Goal: Information Seeking & Learning: Understand process/instructions

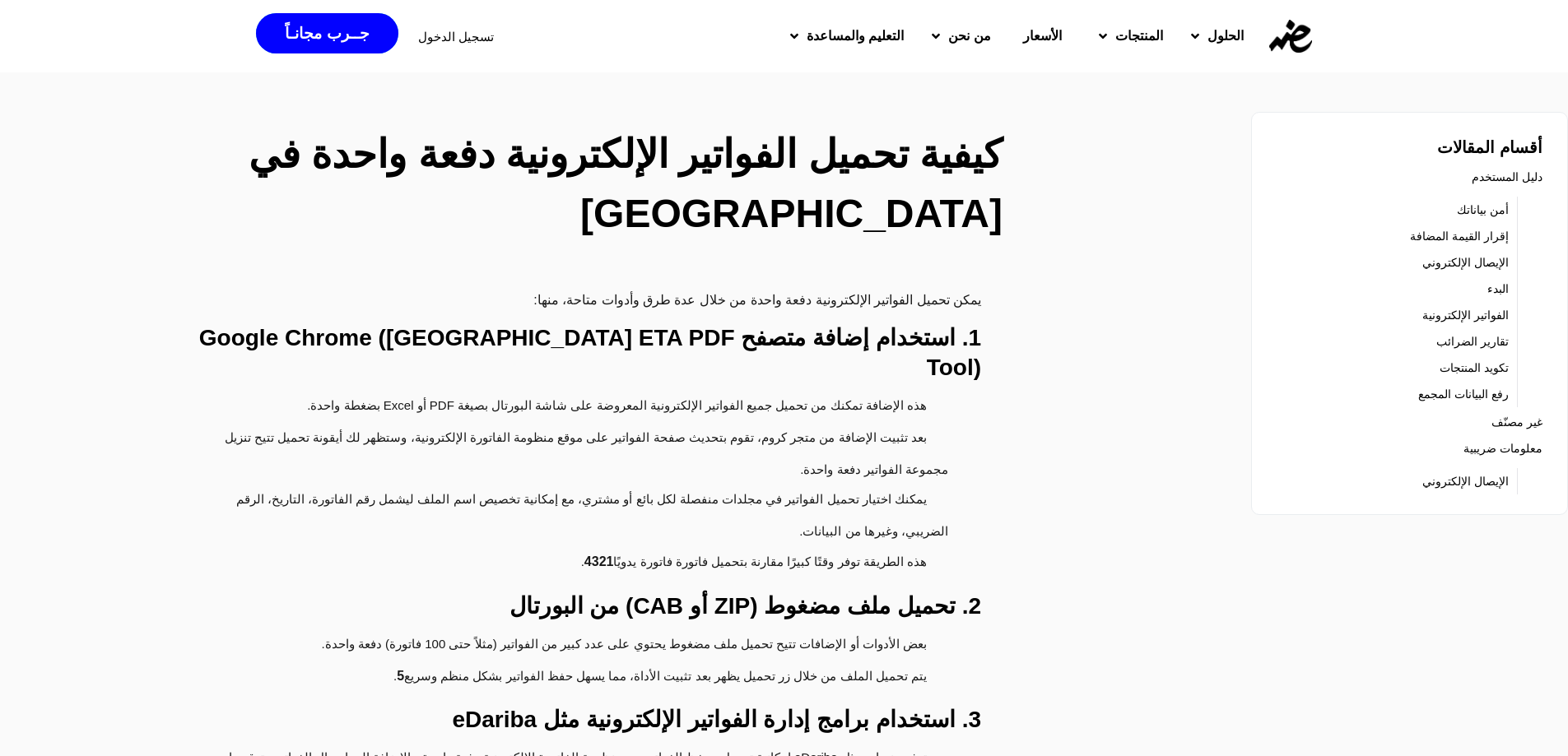
click at [1474, 235] on link "إقرار القيمة المضافة" at bounding box center [1459, 235] width 99 height 23
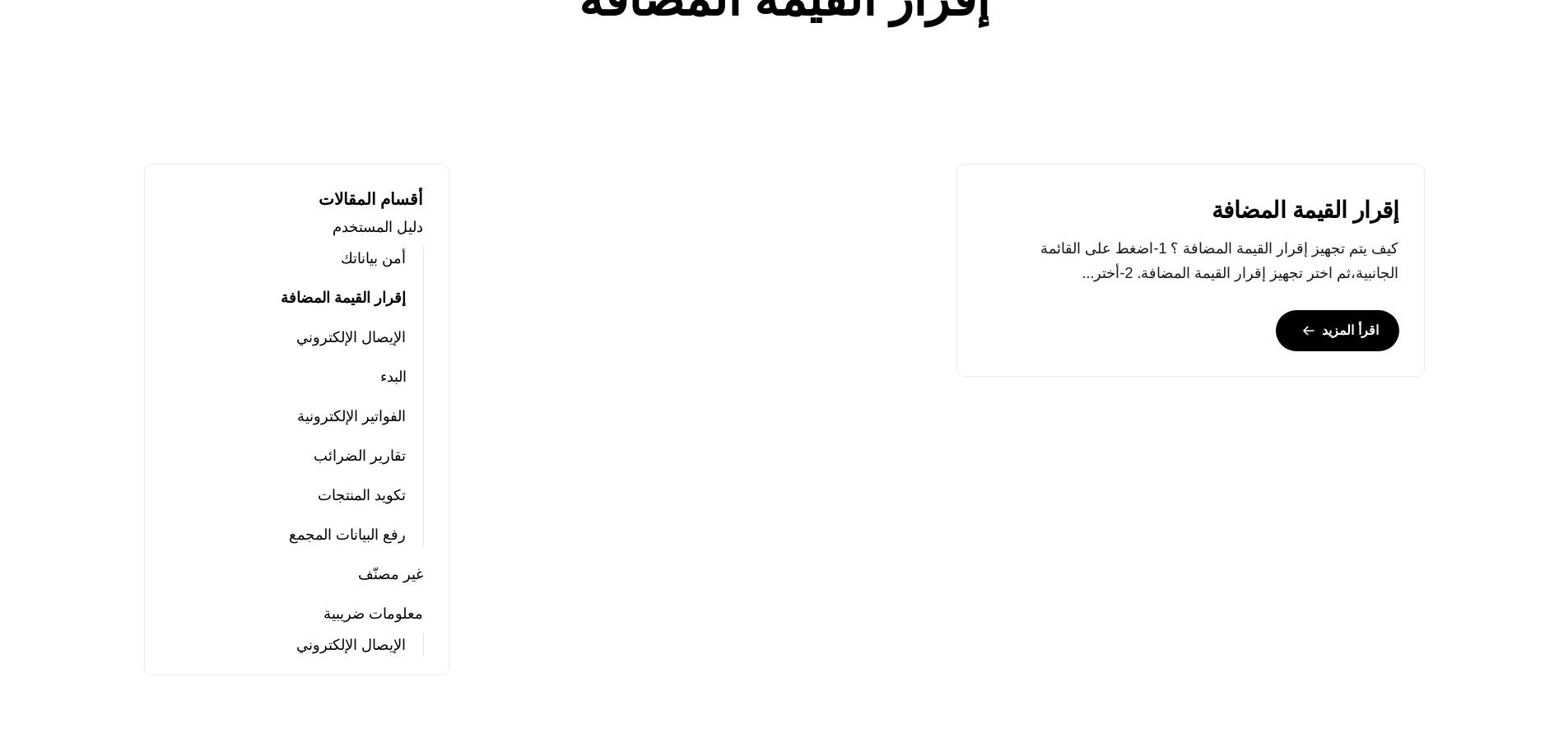
scroll to position [411, 0]
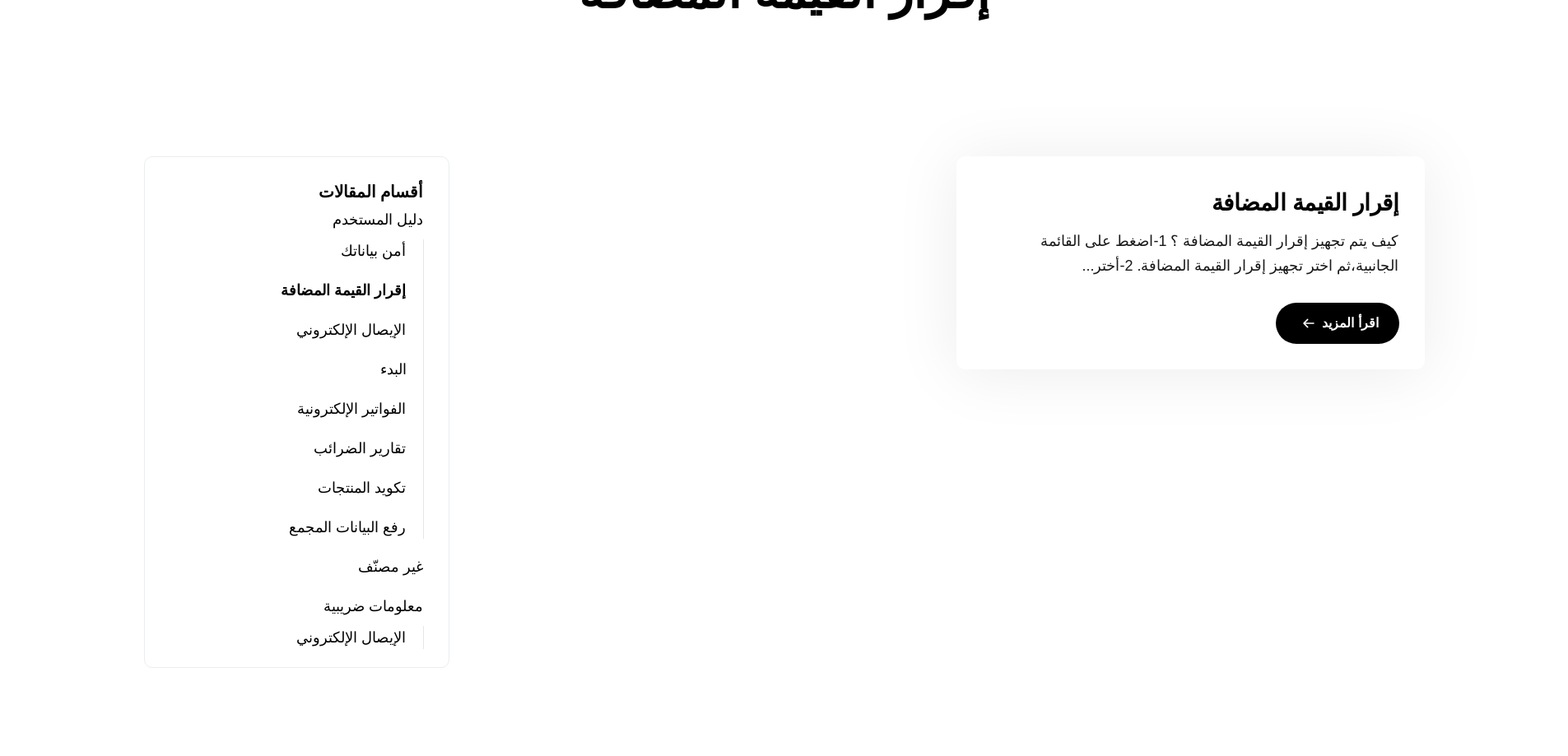
click at [1382, 313] on link "اقرأ المزيد" at bounding box center [1337, 323] width 123 height 41
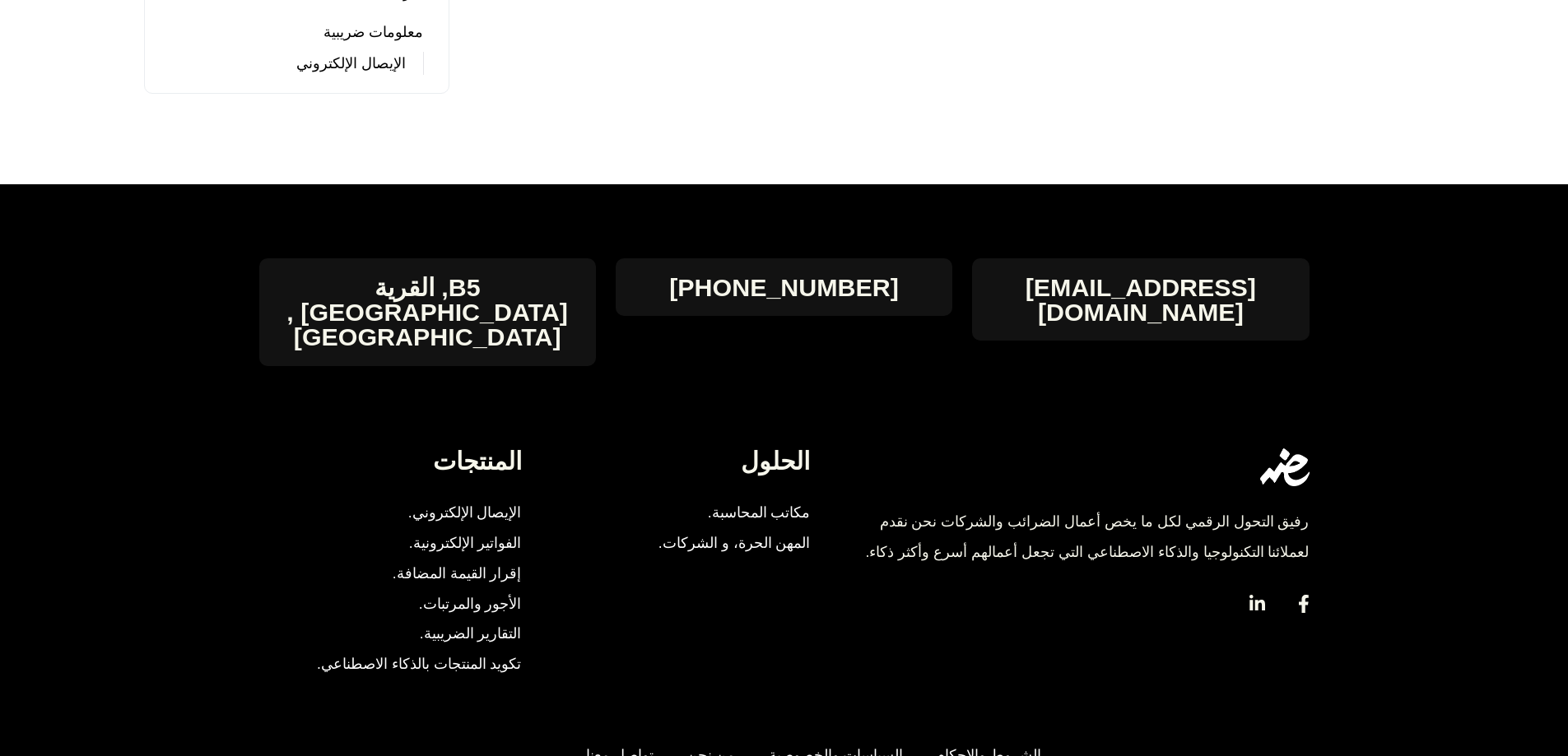
scroll to position [987, 0]
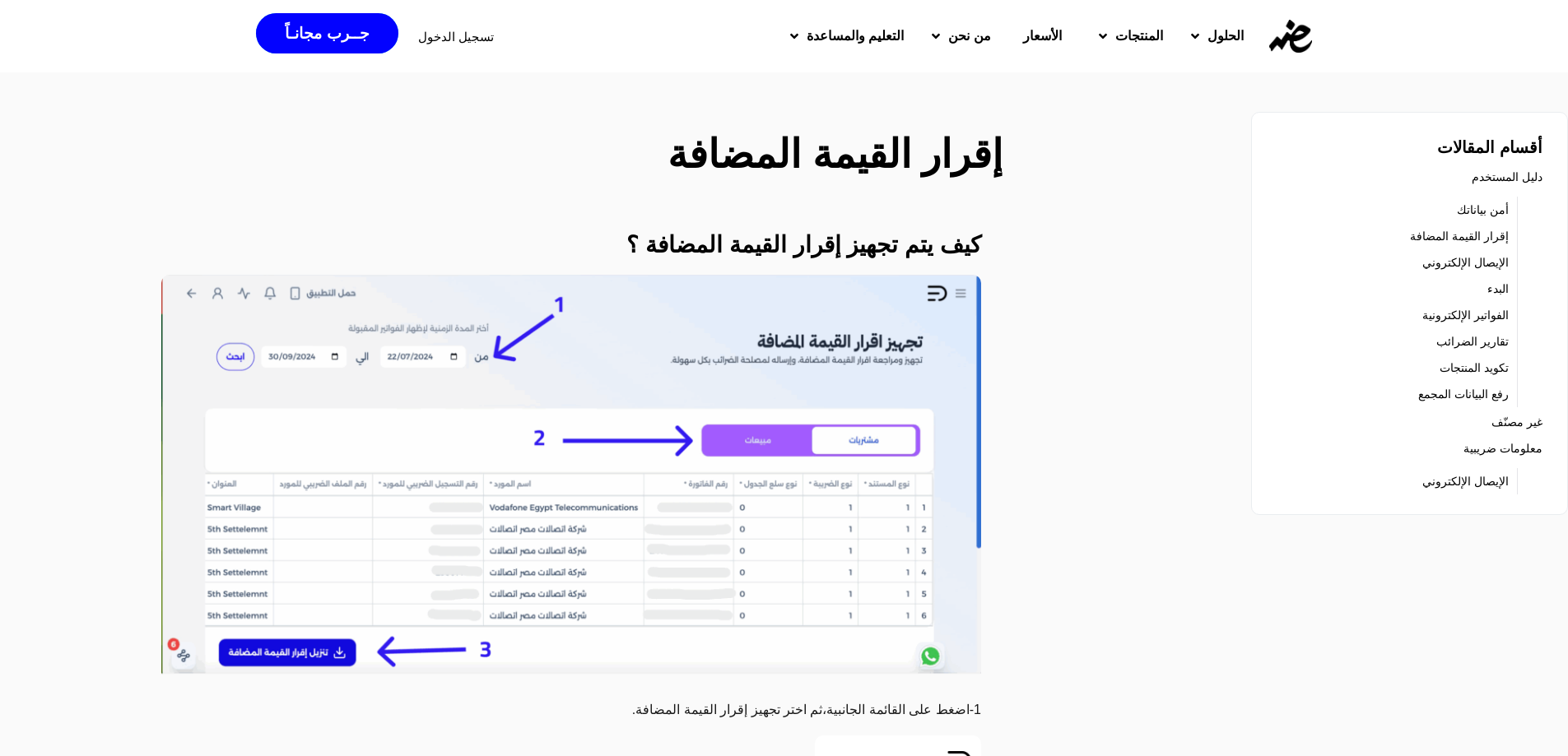
click at [602, 499] on img at bounding box center [571, 480] width 820 height 410
click at [801, 470] on img at bounding box center [571, 480] width 820 height 410
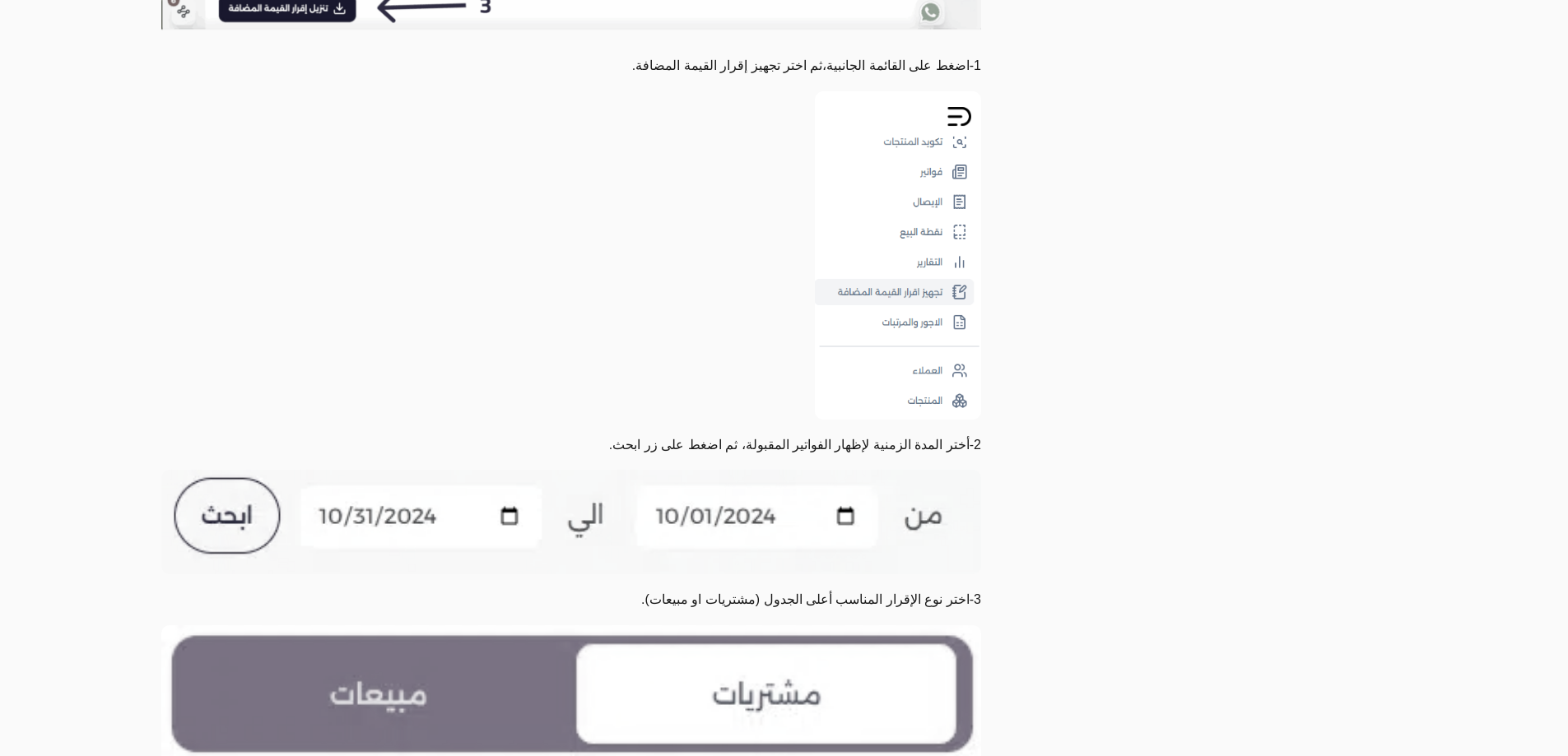
scroll to position [658, 0]
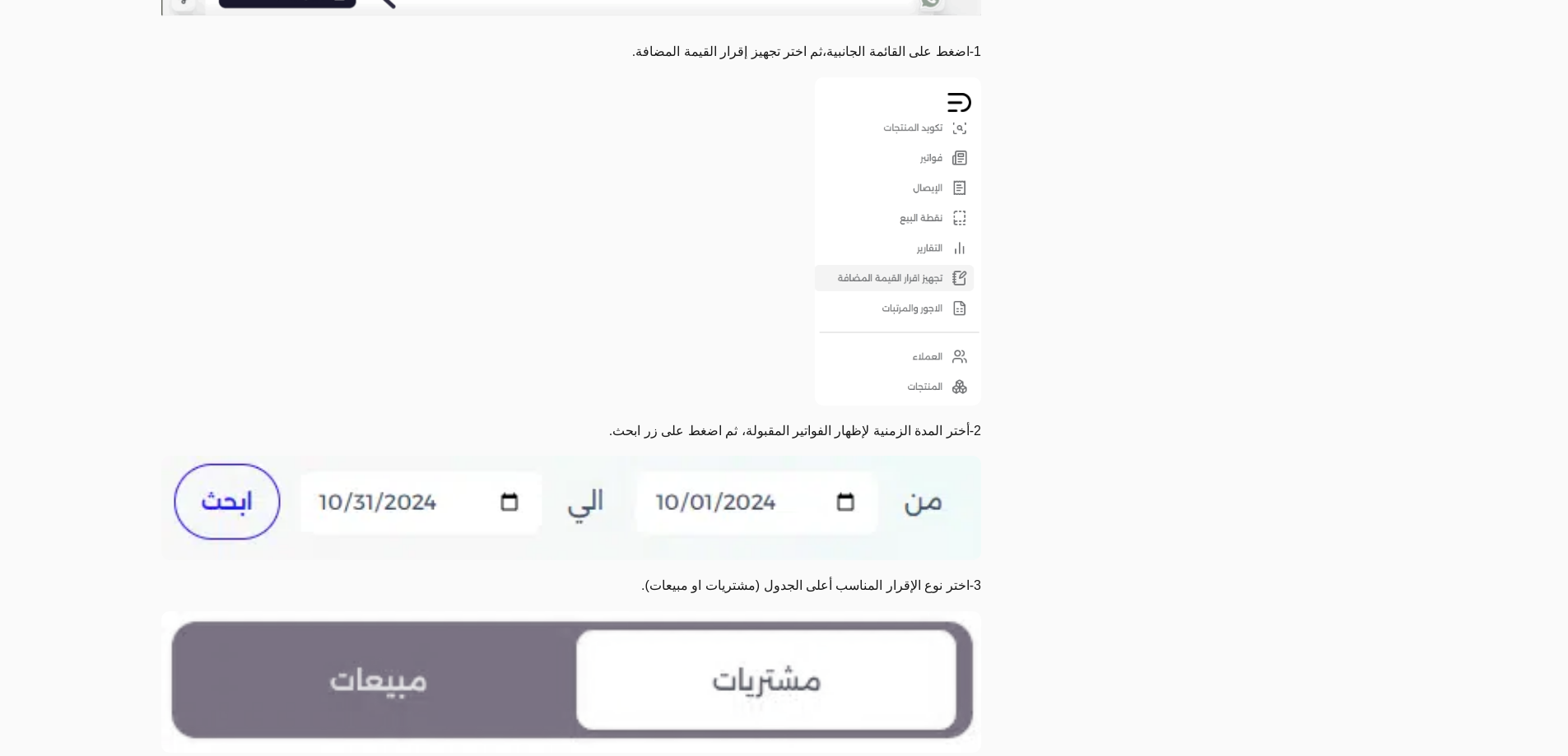
click at [876, 495] on img at bounding box center [571, 507] width 820 height 104
click at [251, 476] on img at bounding box center [571, 507] width 820 height 104
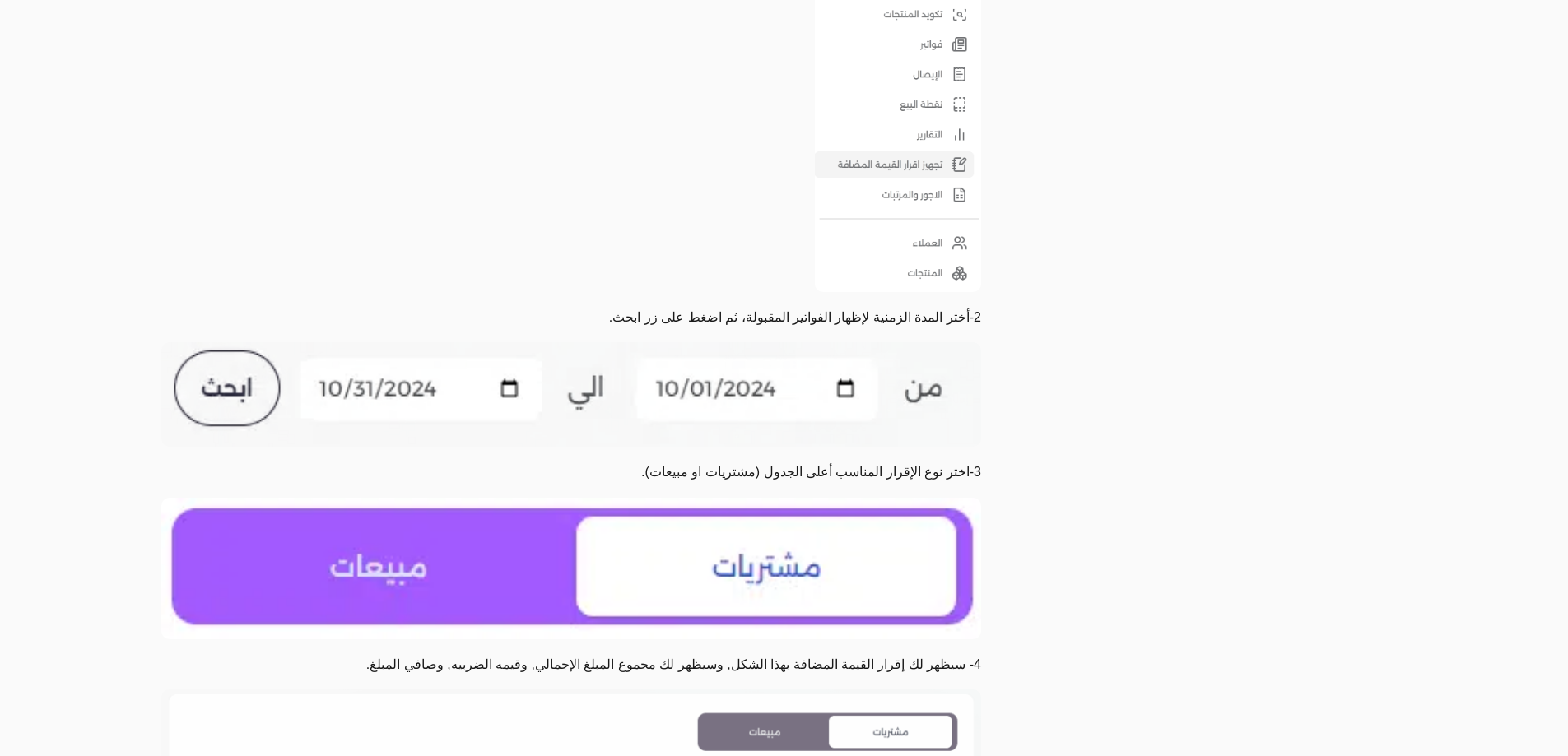
scroll to position [987, 0]
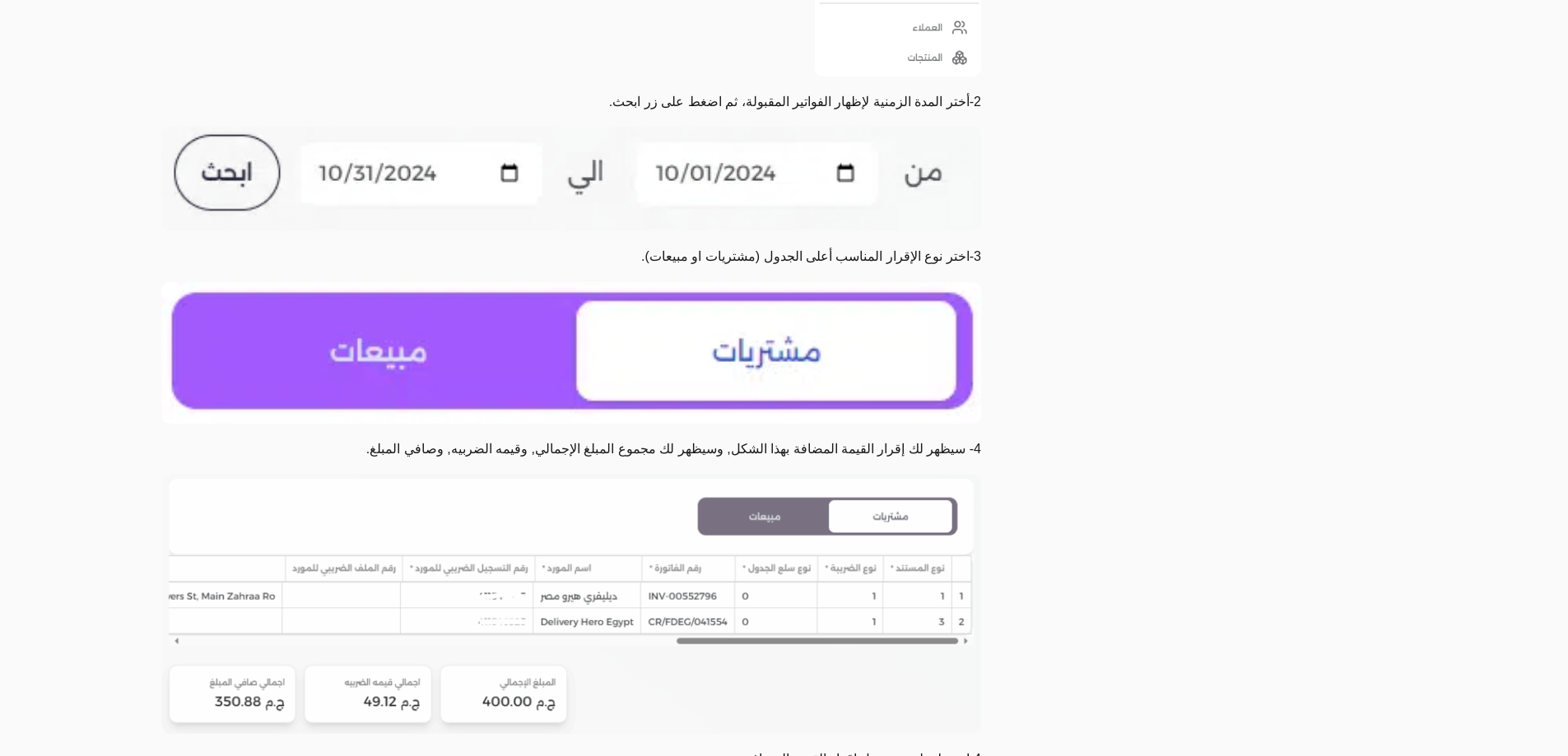
click at [660, 350] on img at bounding box center [571, 353] width 820 height 142
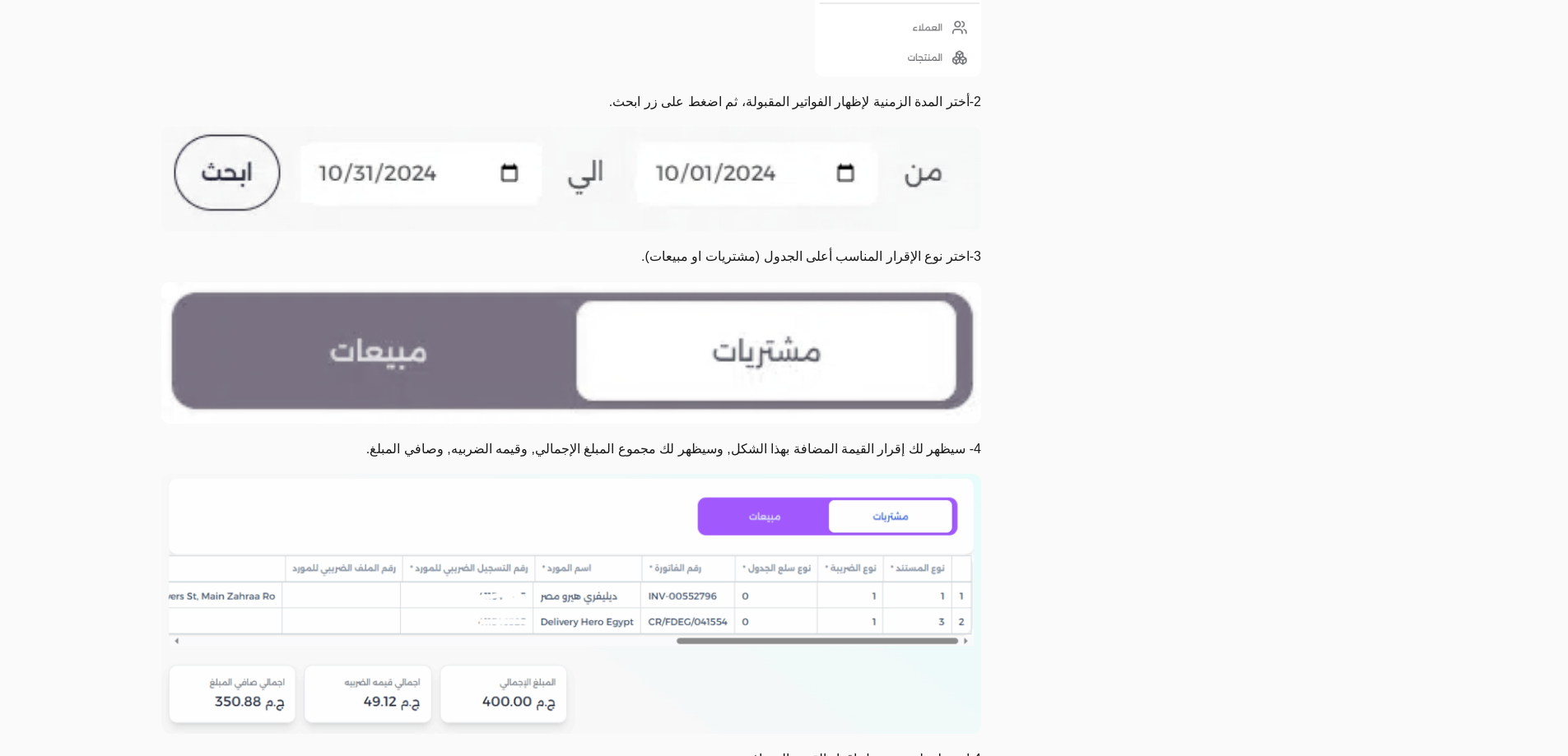
click at [760, 537] on img at bounding box center [571, 604] width 820 height 260
click at [654, 677] on img at bounding box center [571, 604] width 820 height 260
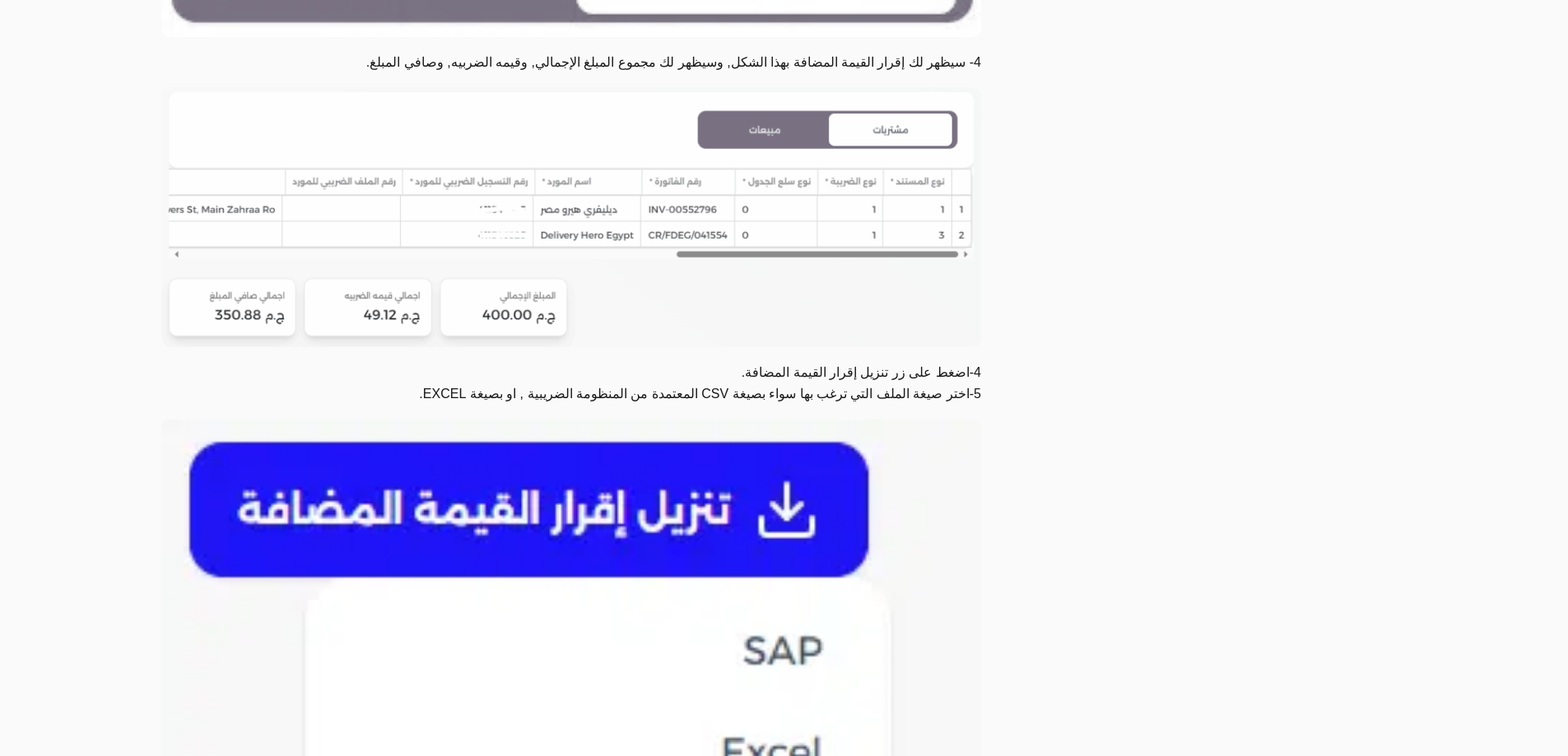
scroll to position [1399, 0]
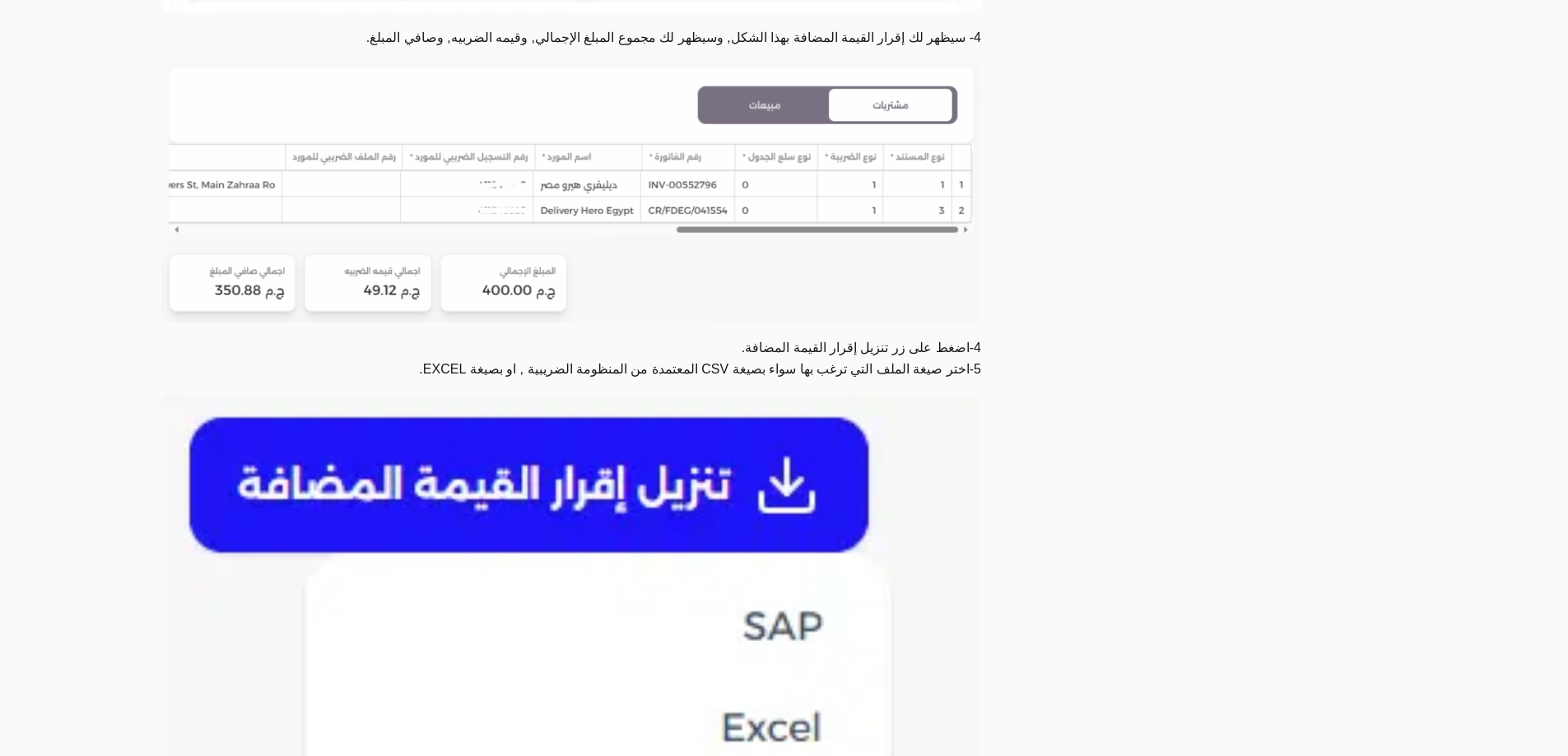
click at [603, 470] on img at bounding box center [571, 602] width 820 height 414
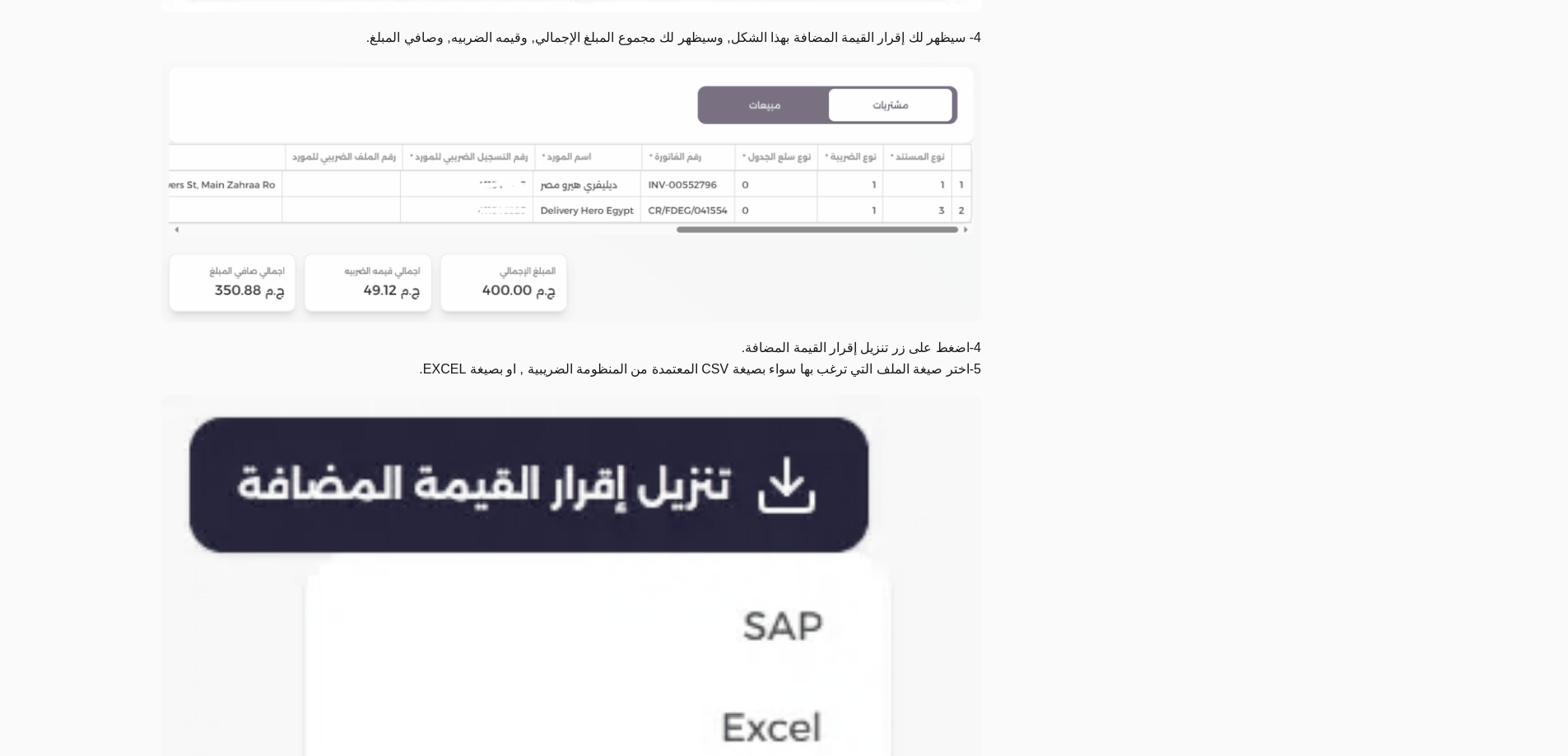
click at [876, 339] on p "4-اضغط على زر تنزيل إقرار القيمة المضافة. 5-اختر صيغة الملف التي ترغب بها سواء …" at bounding box center [571, 358] width 820 height 43
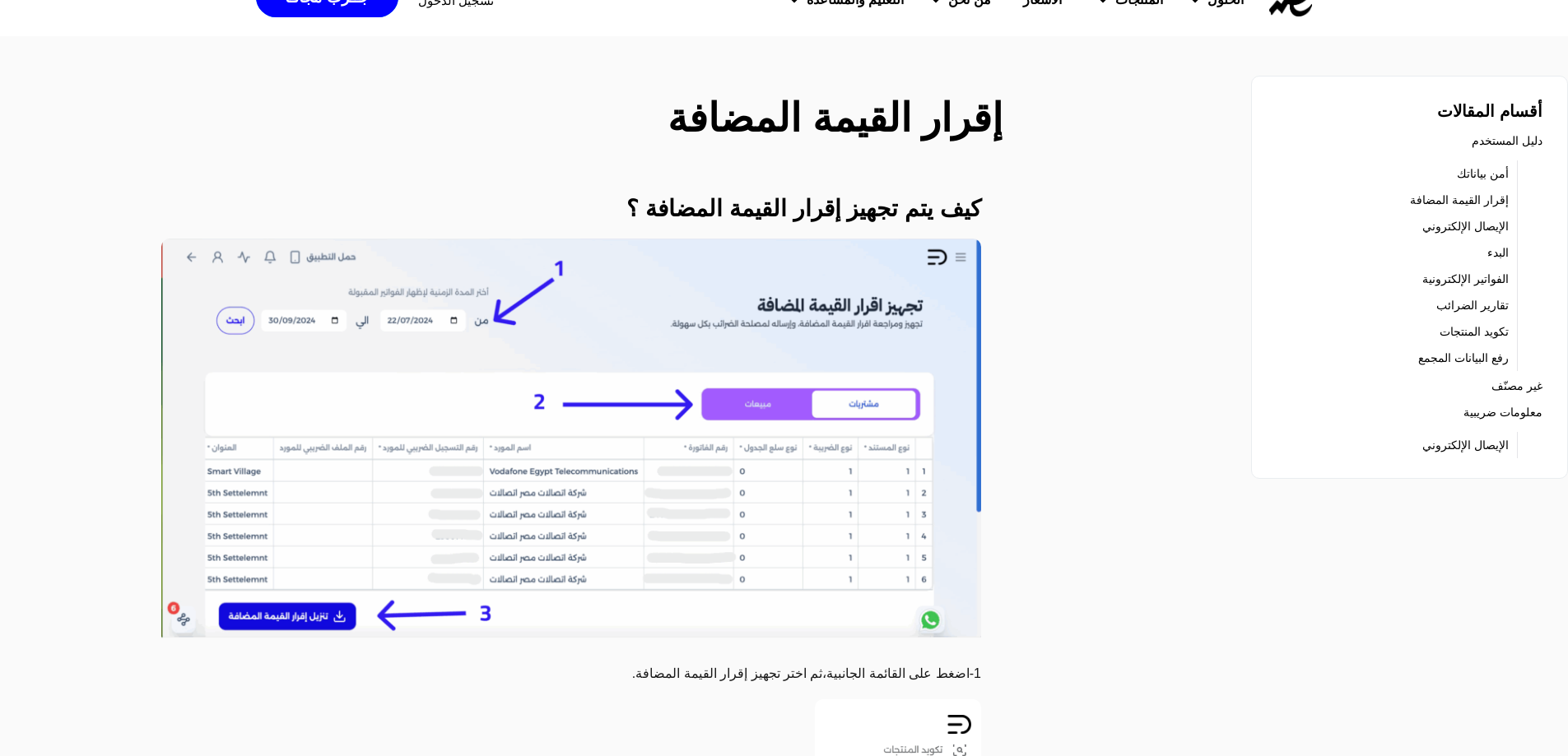
scroll to position [0, 0]
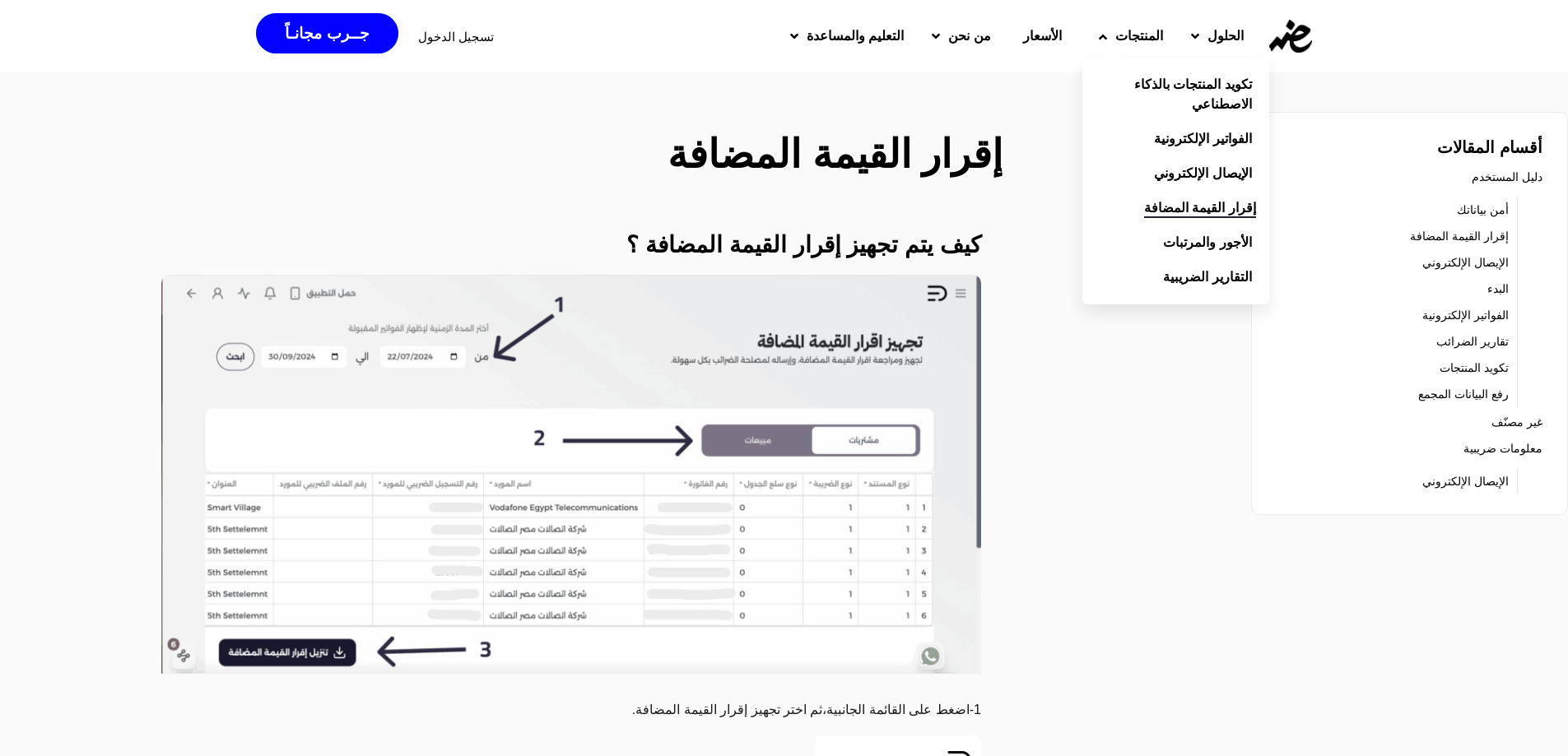
click at [1175, 210] on span "إقرار القيمة المضافة" at bounding box center [1199, 208] width 112 height 20
